Goal: Browse casually: Explore the website without a specific task or goal

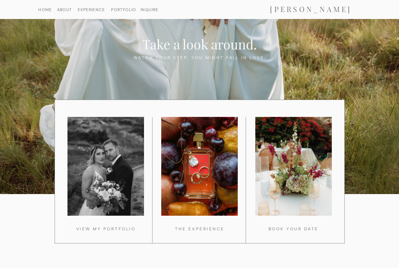
scroll to position [455, 0]
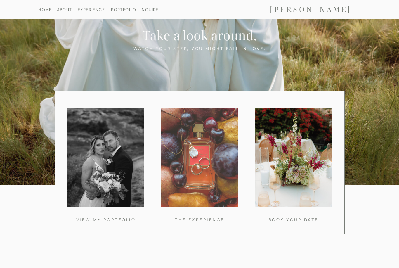
click at [209, 168] on div at bounding box center [199, 157] width 76 height 99
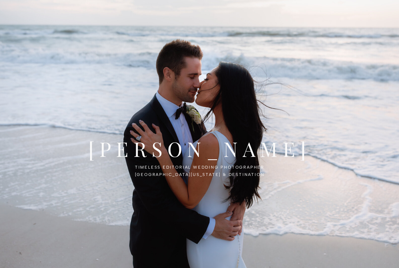
scroll to position [0, 0]
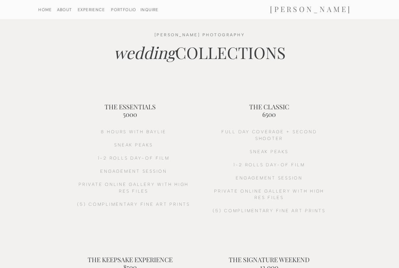
click at [122, 11] on nav "PORTFOLIO" at bounding box center [124, 10] width 30 height 4
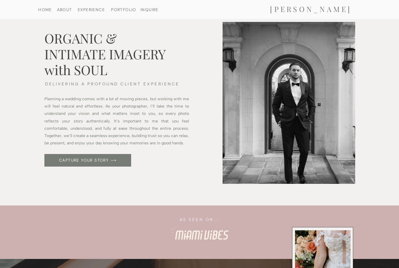
click at [120, 11] on nav "PORTFOLIO" at bounding box center [124, 10] width 30 height 4
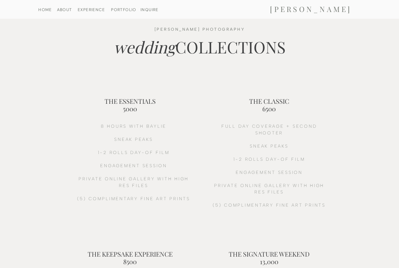
scroll to position [5, 0]
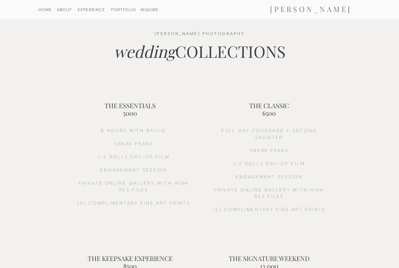
scroll to position [0, 0]
